Goal: Task Accomplishment & Management: Manage account settings

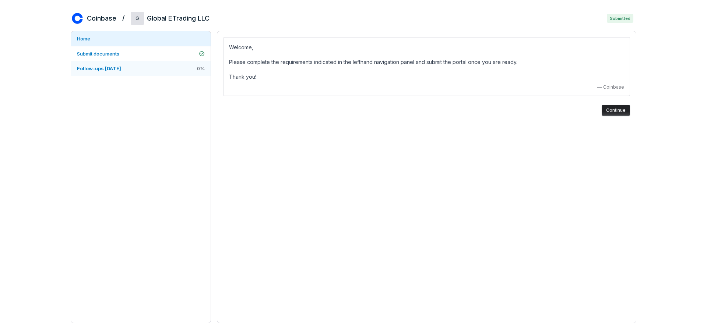
click at [118, 70] on span "Follow-ups [DATE]" at bounding box center [99, 68] width 44 height 6
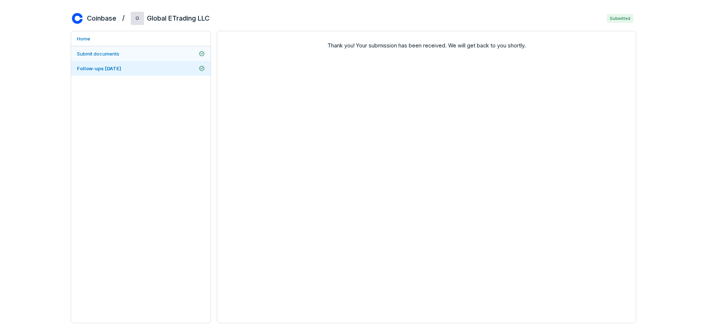
click at [110, 55] on span "Submit documents" at bounding box center [98, 54] width 42 height 6
click at [103, 70] on span "Follow-ups [DATE]" at bounding box center [99, 68] width 44 height 6
